Goal: Task Accomplishment & Management: Complete application form

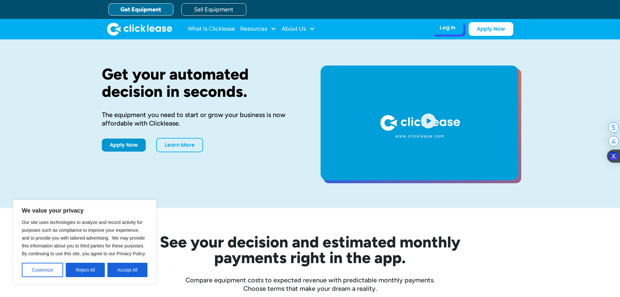
click at [455, 33] on div "Log In Account login I use Clicklease to get my equipment Partner Portal I offe…" at bounding box center [448, 28] width 32 height 14
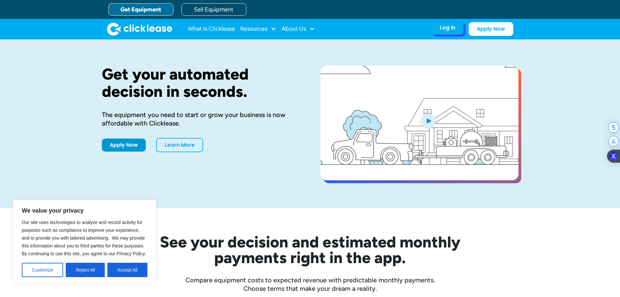
click at [447, 24] on div "Log In" at bounding box center [448, 27] width 16 height 7
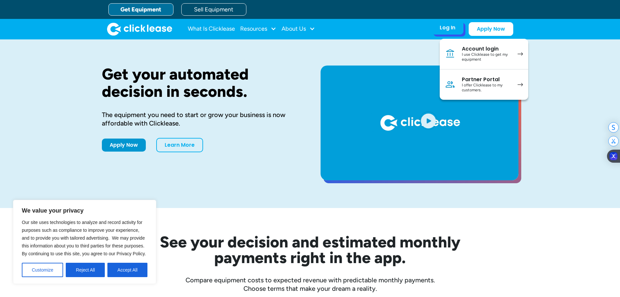
click at [476, 51] on div "Account login" at bounding box center [486, 49] width 49 height 7
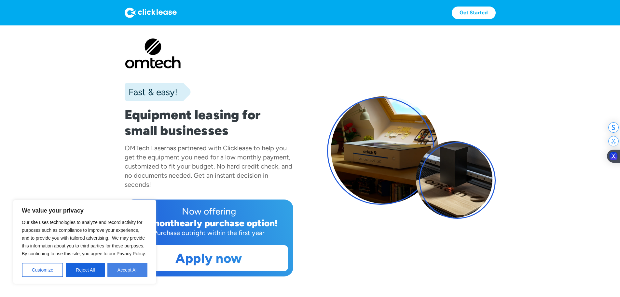
click at [132, 272] on button "Accept All" at bounding box center [127, 269] width 40 height 14
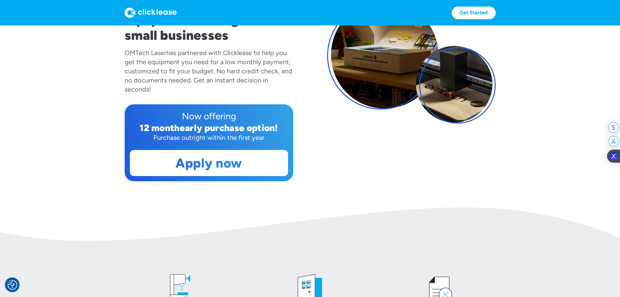
scroll to position [130, 0]
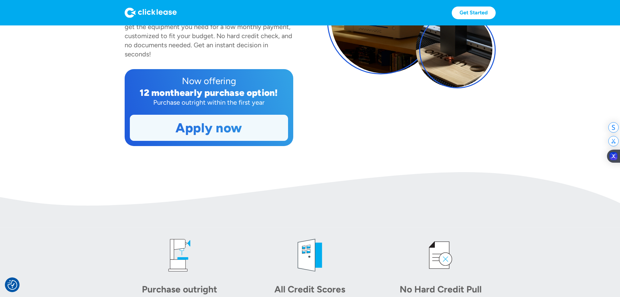
click at [198, 140] on link "Apply now" at bounding box center [209, 127] width 158 height 25
